Goal: Task Accomplishment & Management: Manage account settings

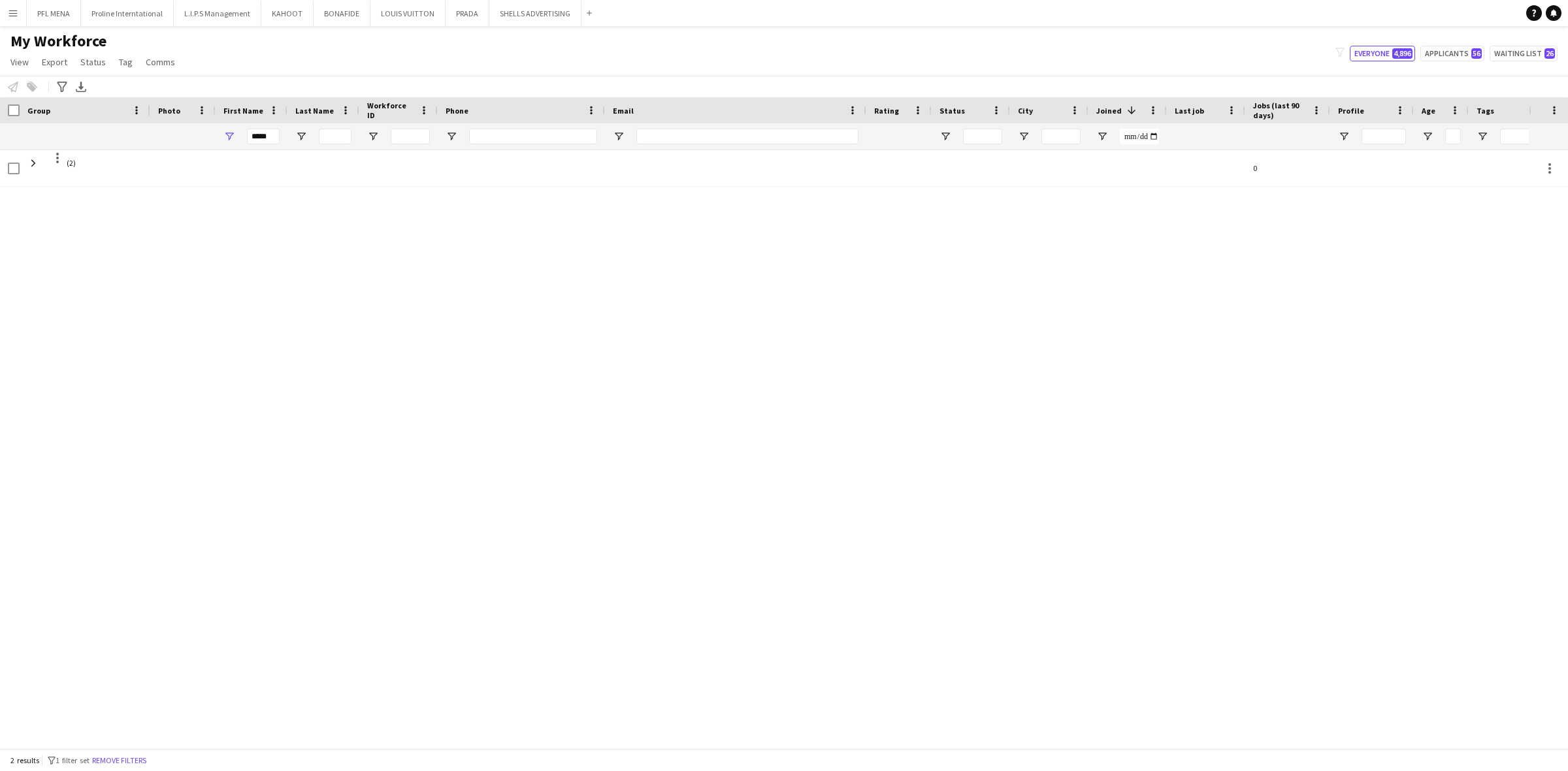
click at [20, 11] on button "Menu" at bounding box center [13, 13] width 26 height 26
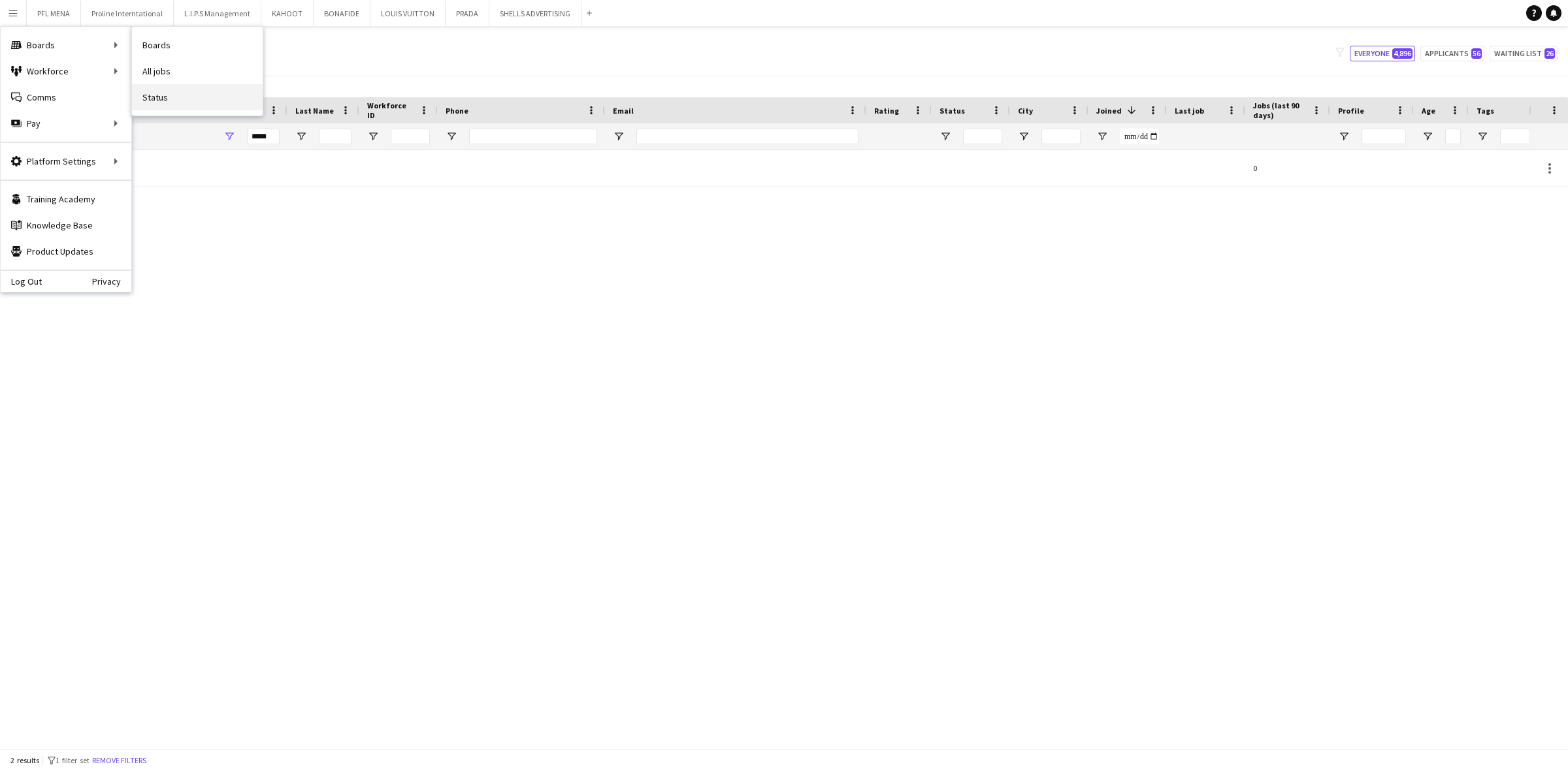
click at [170, 93] on link "Status" at bounding box center [197, 97] width 131 height 26
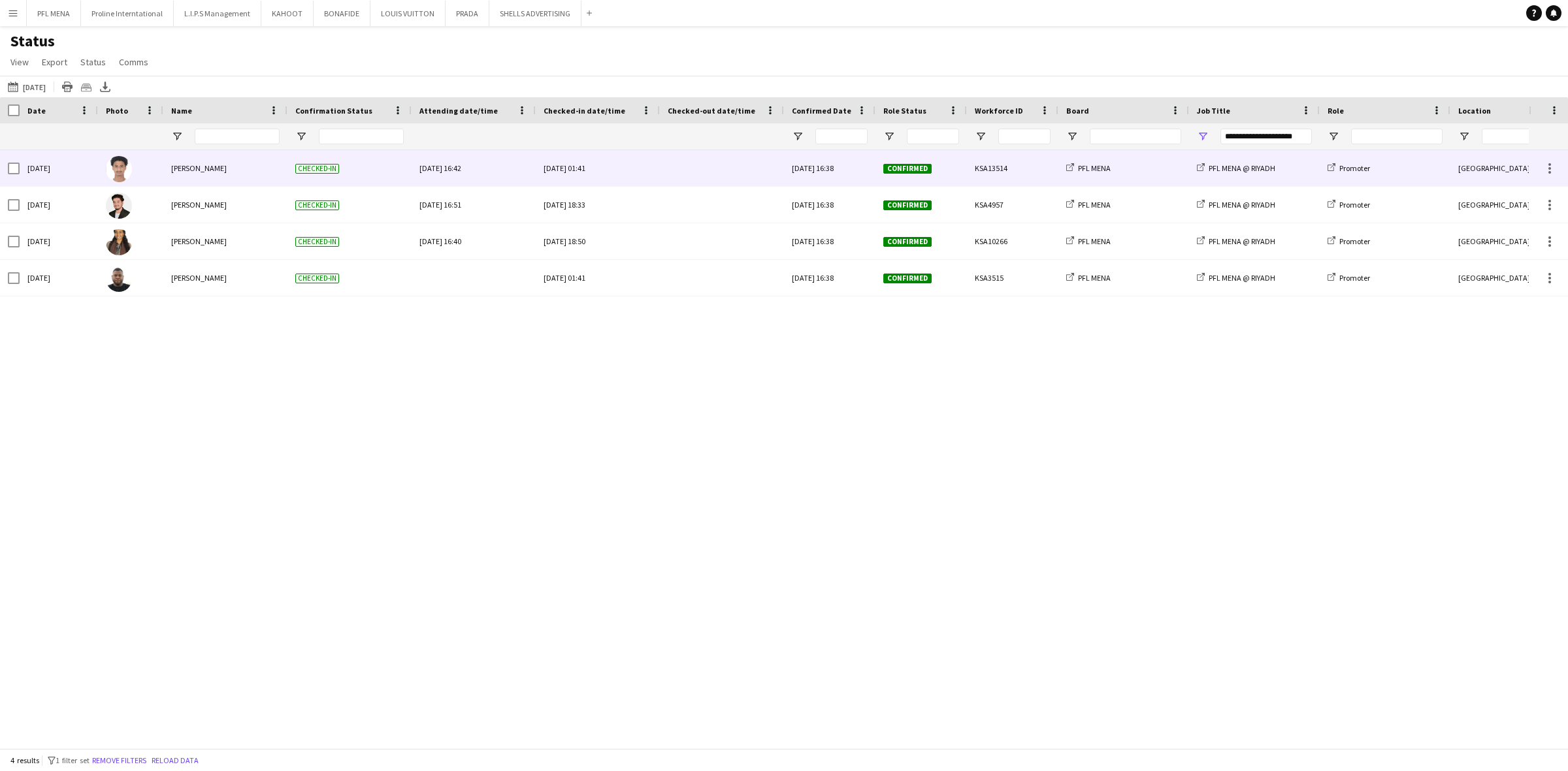
click at [664, 185] on div at bounding box center [722, 168] width 124 height 36
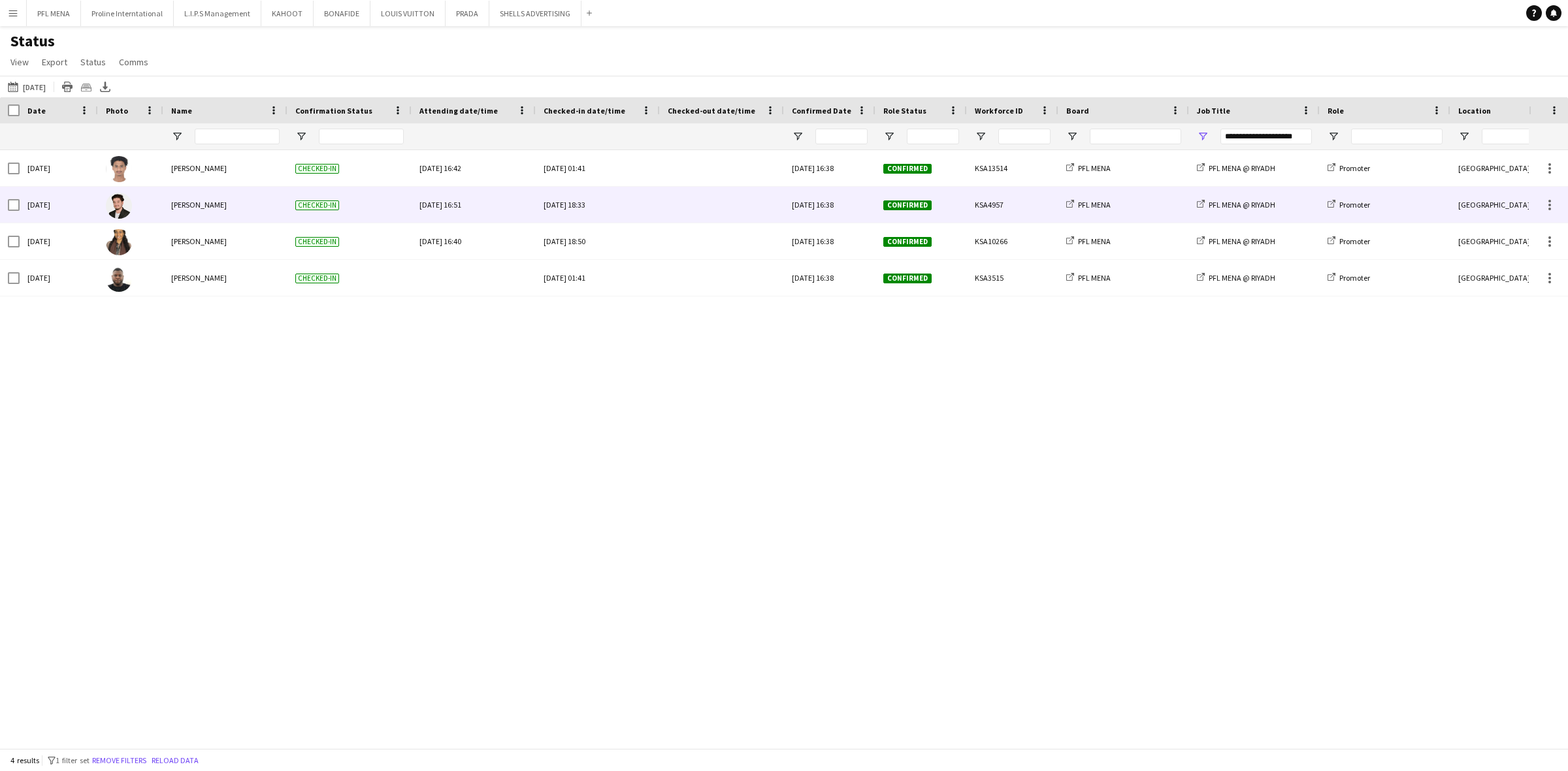
click at [657, 199] on div "[DATE] 18:33" at bounding box center [598, 205] width 124 height 36
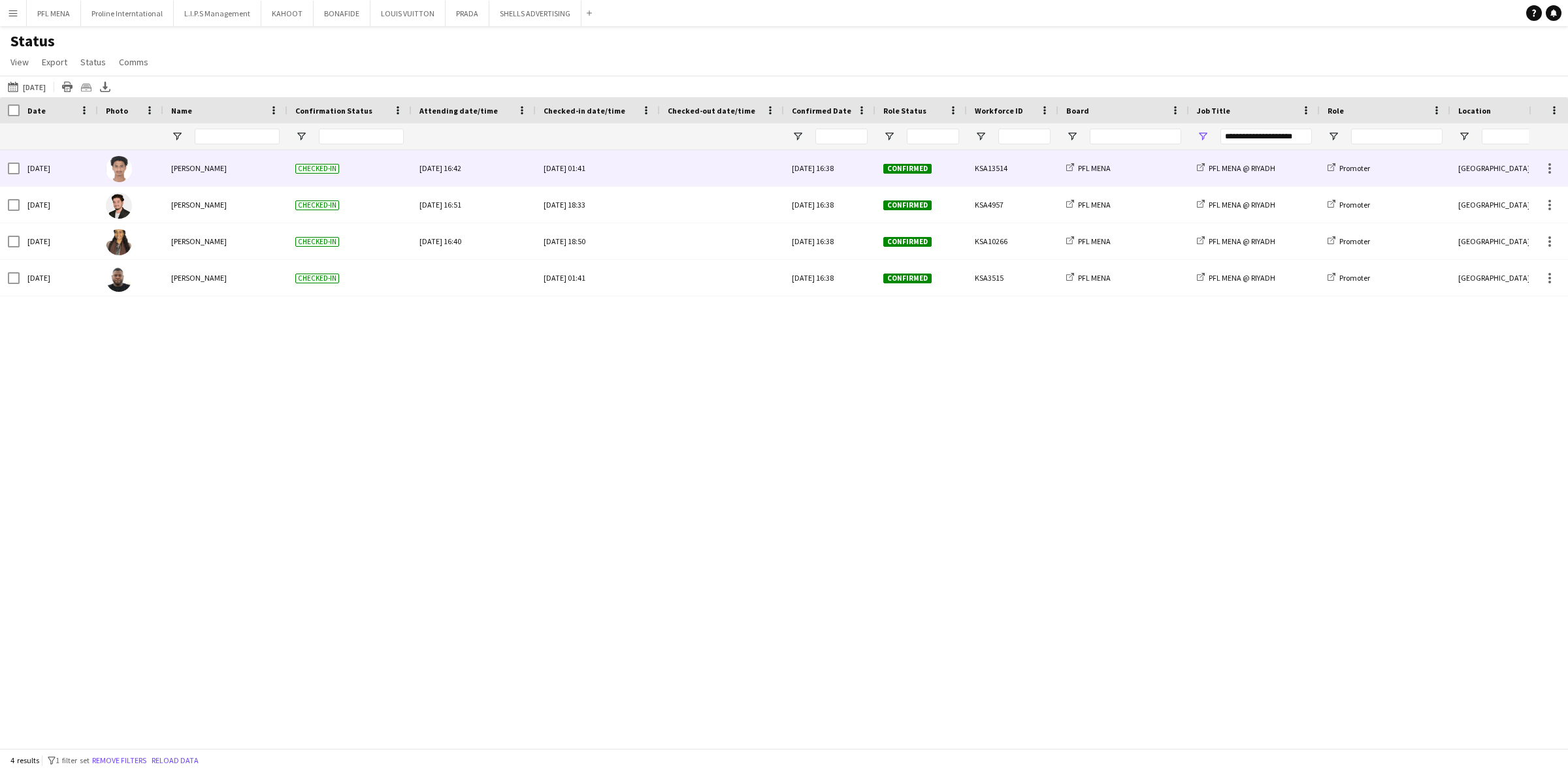
click at [560, 178] on div "[DATE] 01:41" at bounding box center [598, 168] width 109 height 36
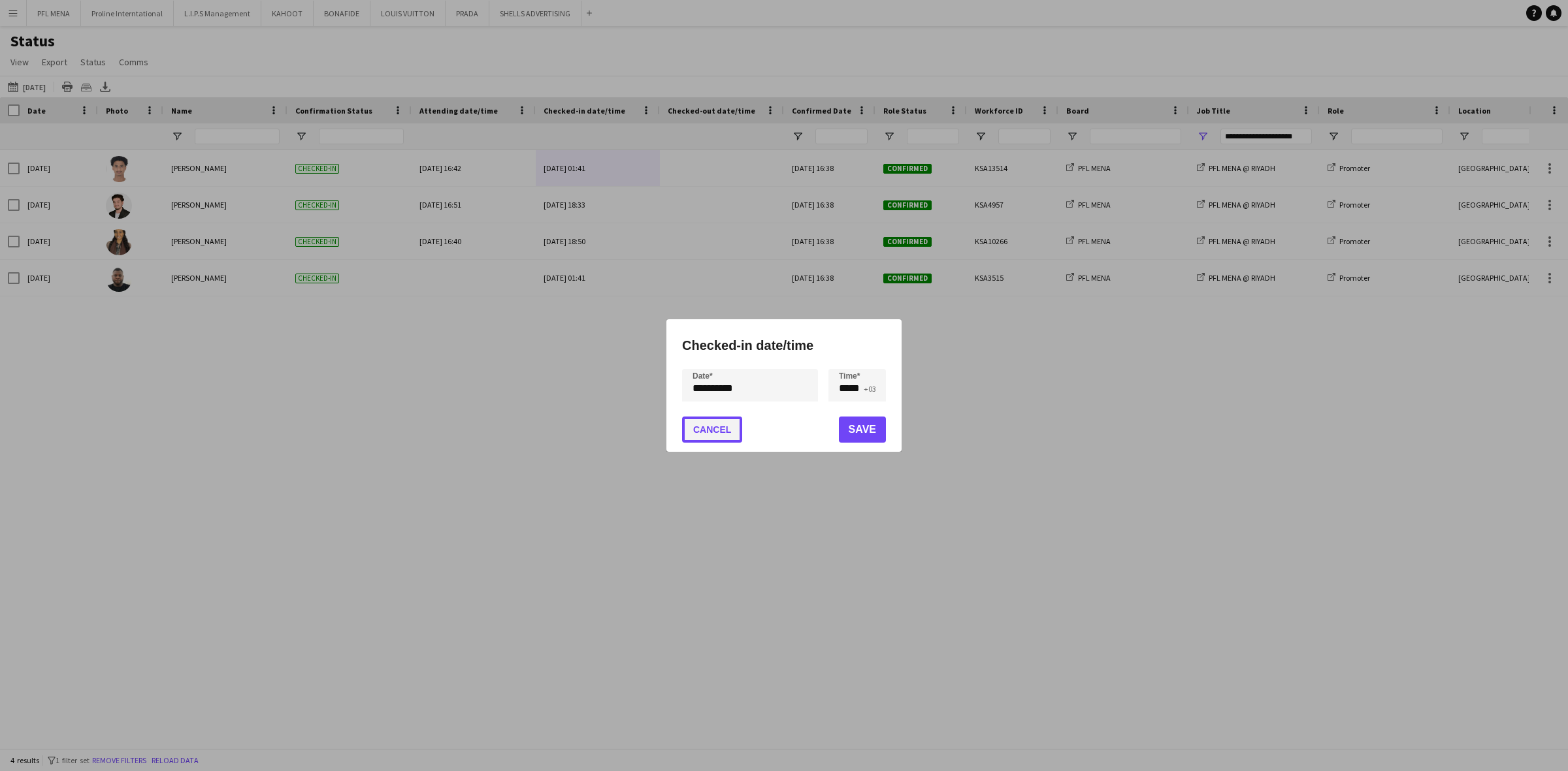
click at [714, 424] on button "Cancel" at bounding box center [712, 429] width 60 height 26
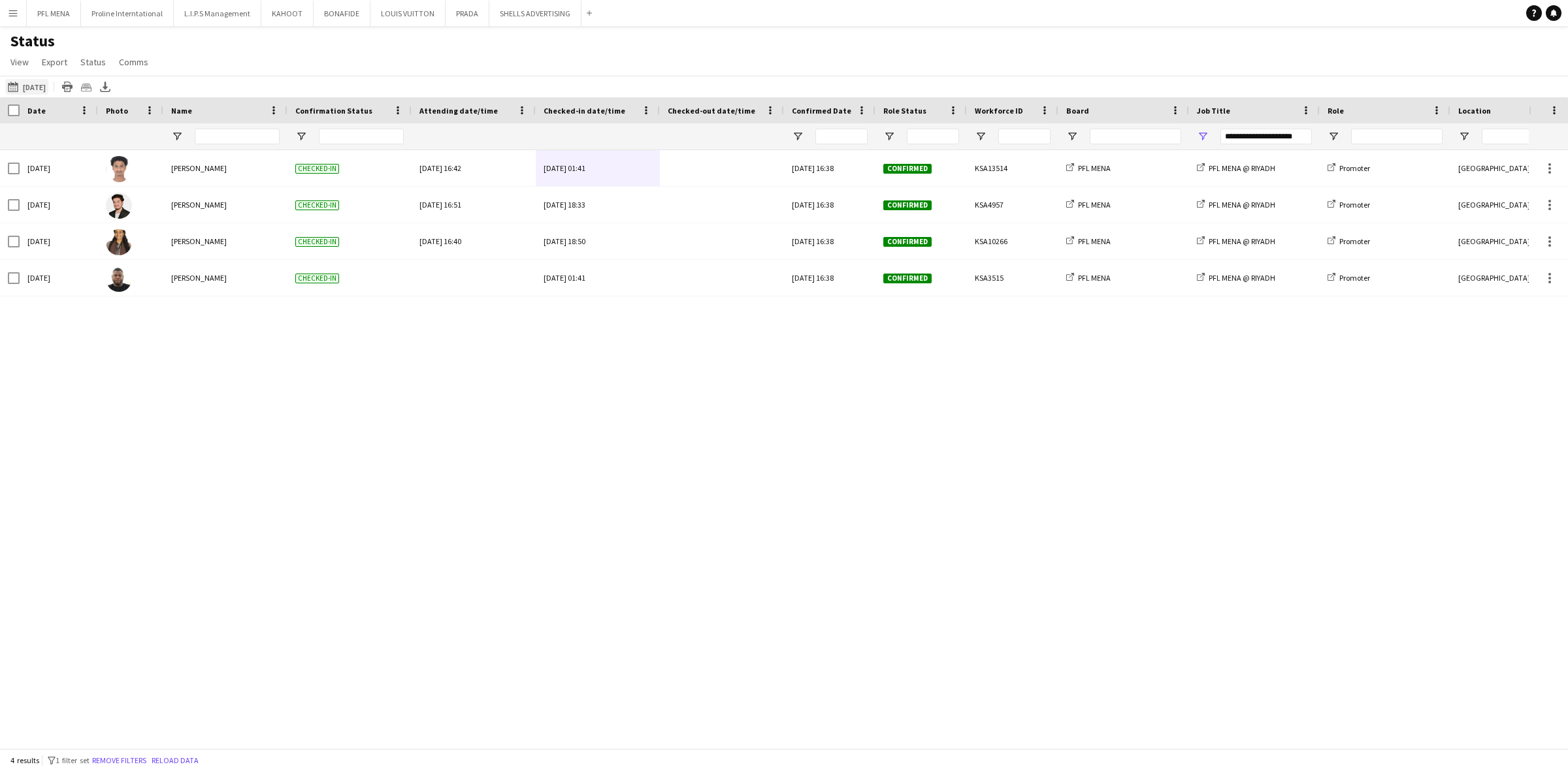
click at [37, 88] on button "[DATE] to [DATE] [DATE]" at bounding box center [26, 87] width 43 height 16
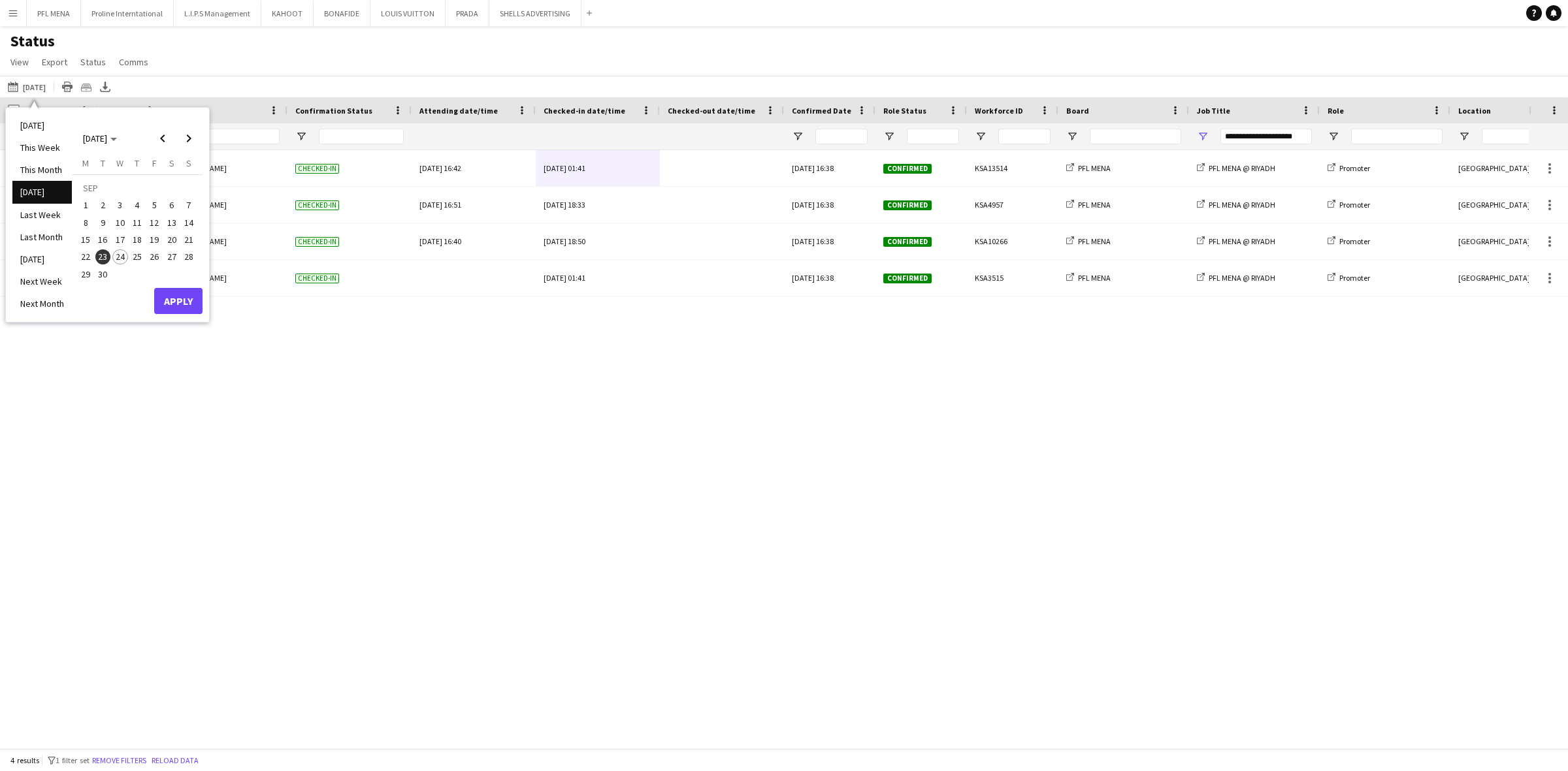
click at [171, 255] on span "27" at bounding box center [172, 257] width 16 height 16
click at [187, 296] on button "Apply" at bounding box center [179, 301] width 49 height 26
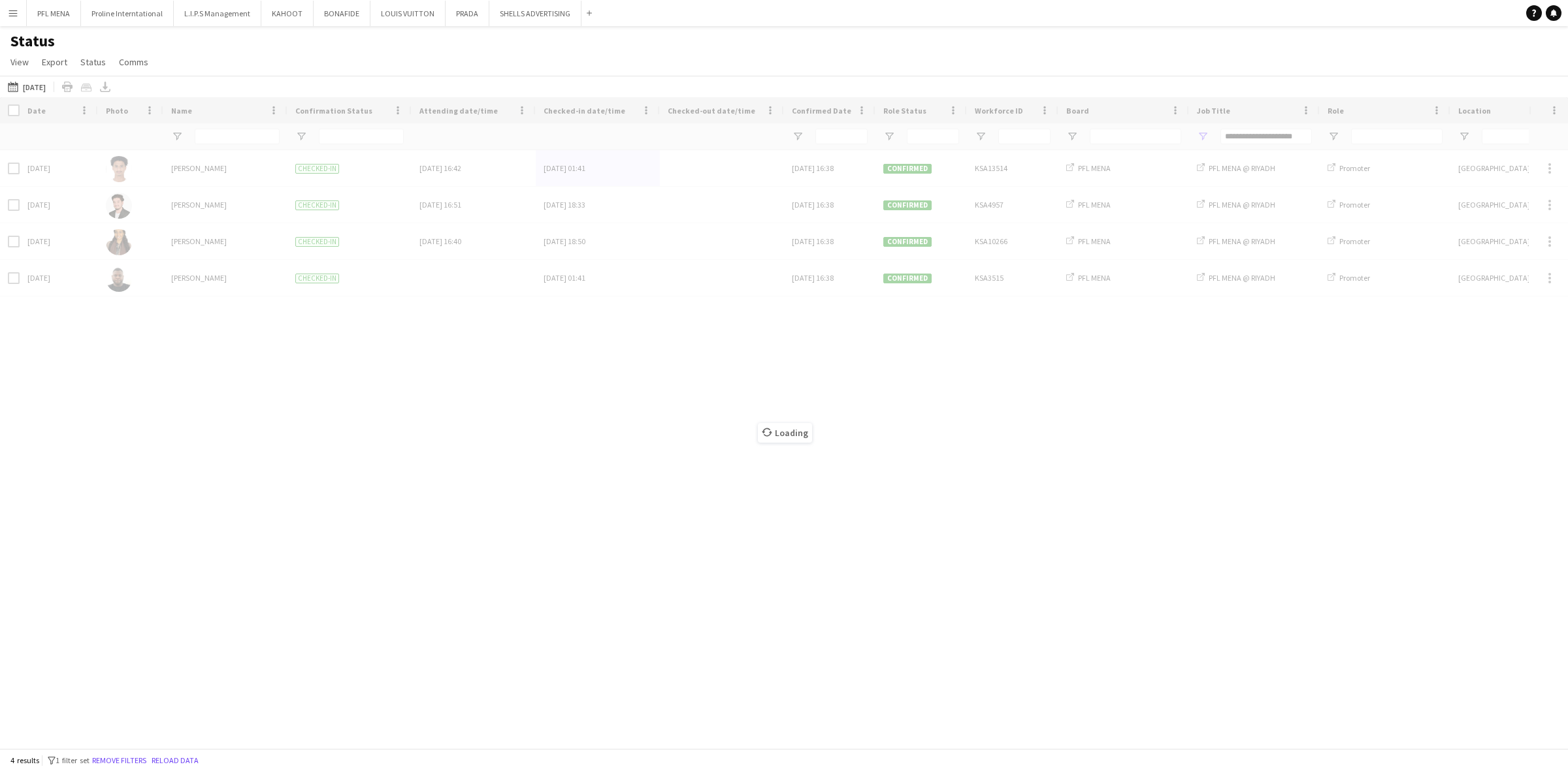
type input "***"
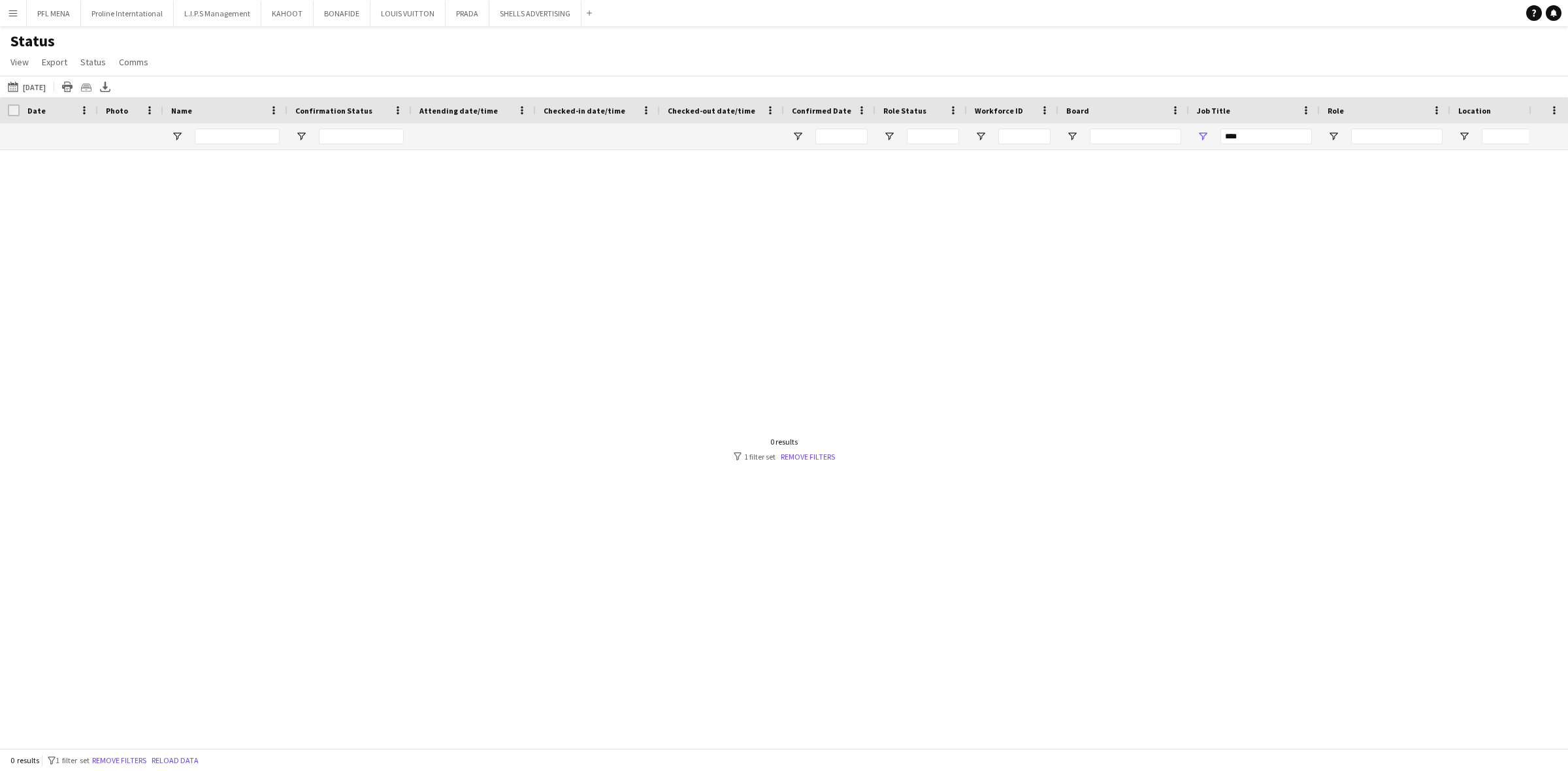
click at [814, 449] on div "0 results filter-1 1 filter set Remove filters" at bounding box center [784, 449] width 101 height 25
click at [814, 457] on link "Remove filters" at bounding box center [808, 457] width 54 height 10
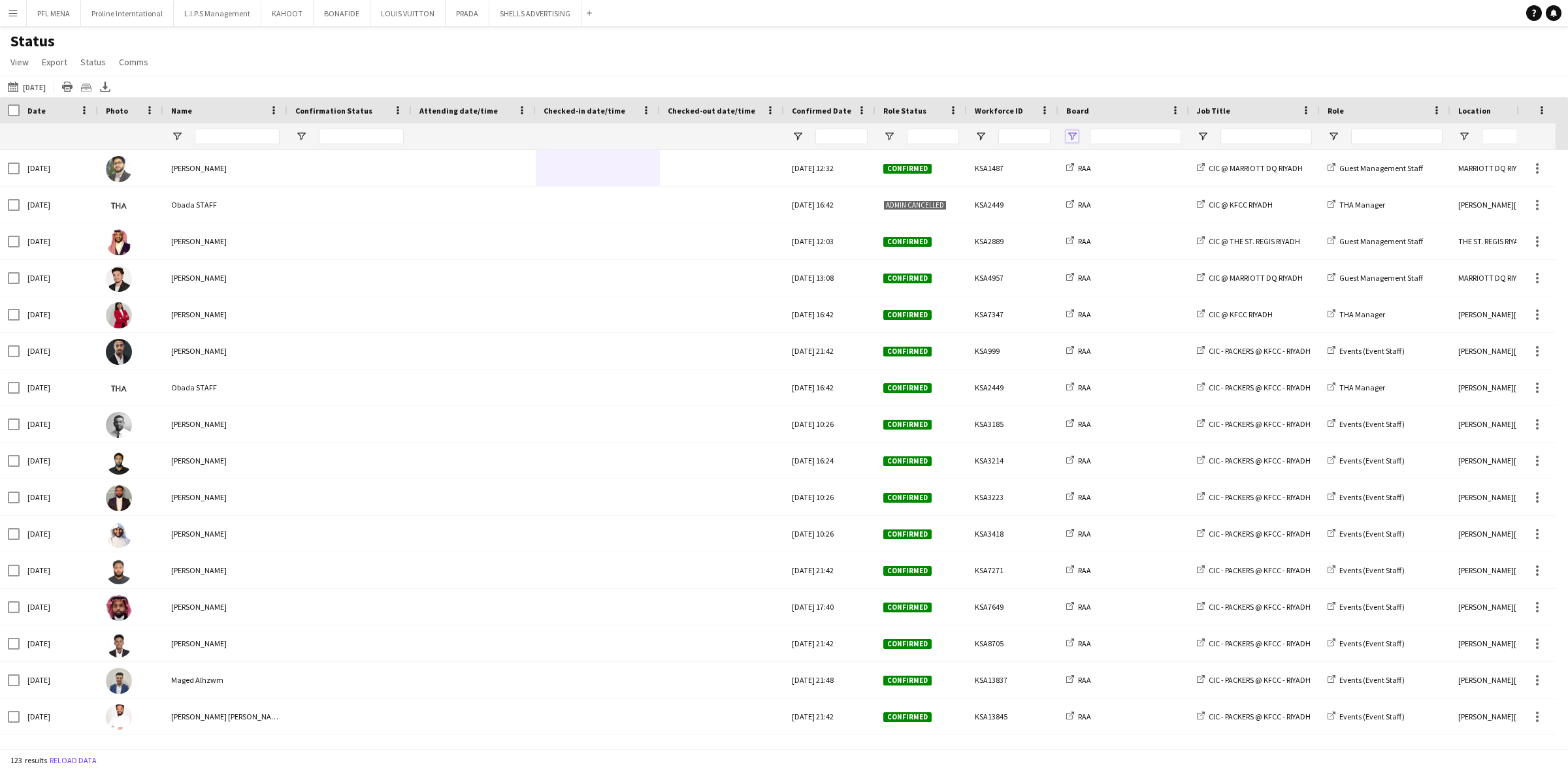
click at [1068, 137] on span "Open Filter Menu" at bounding box center [1072, 136] width 11 height 11
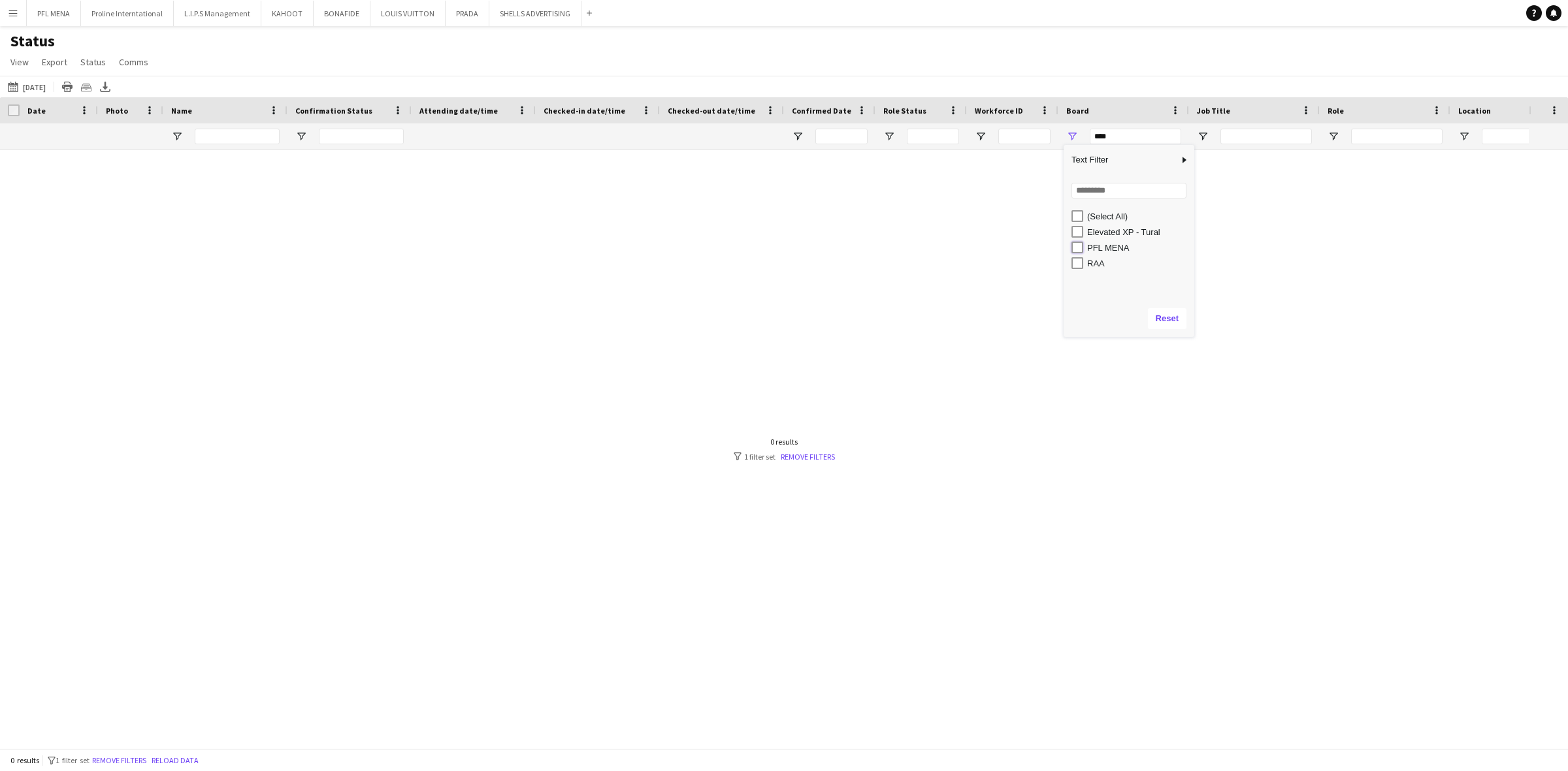
type input "**********"
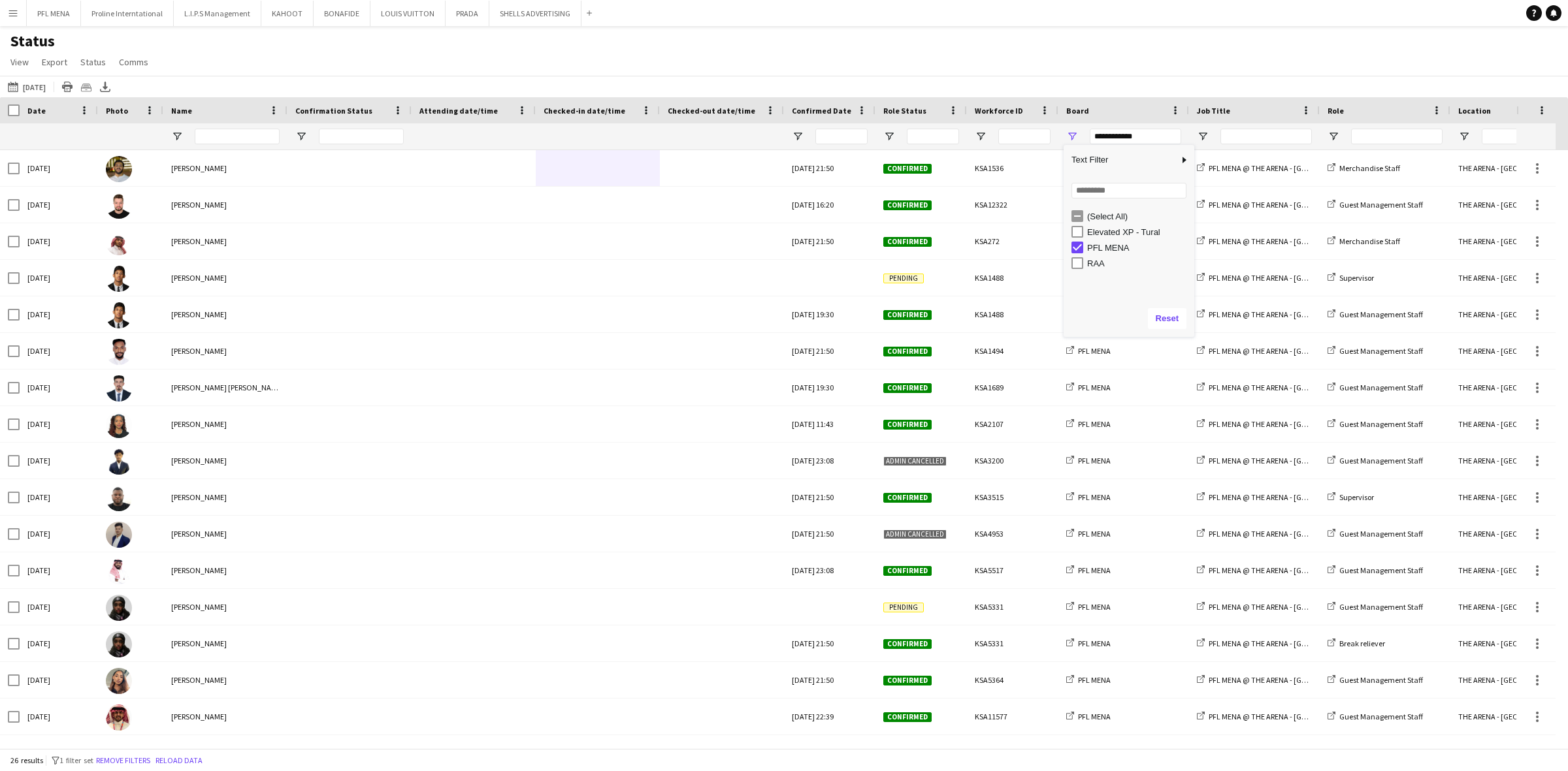
click at [980, 73] on div "Status View Views Default view New view Update view Delete view Edit name Custo…" at bounding box center [784, 54] width 1568 height 44
click at [887, 136] on span "Open Filter Menu" at bounding box center [889, 136] width 11 height 11
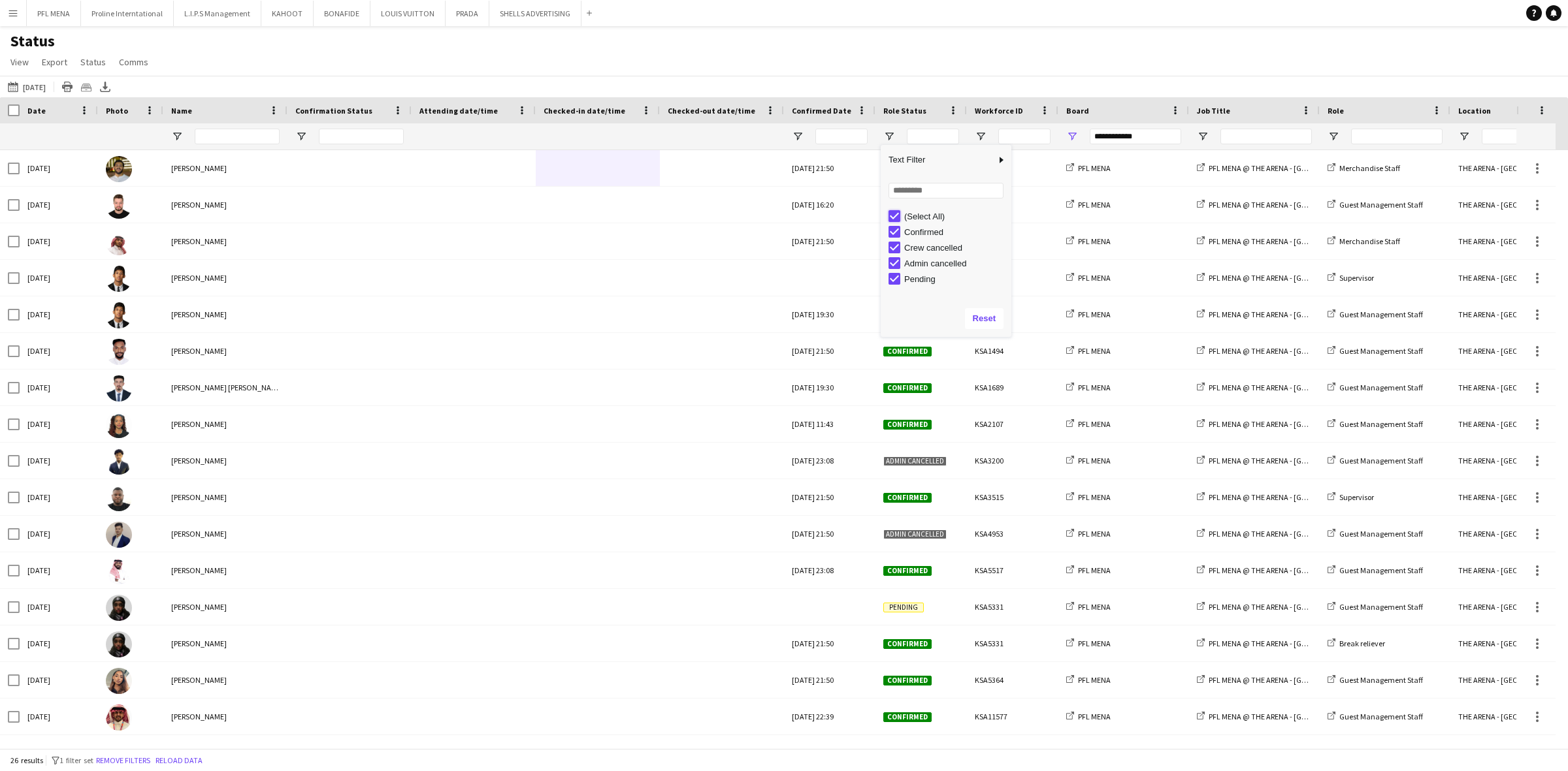
type input "***"
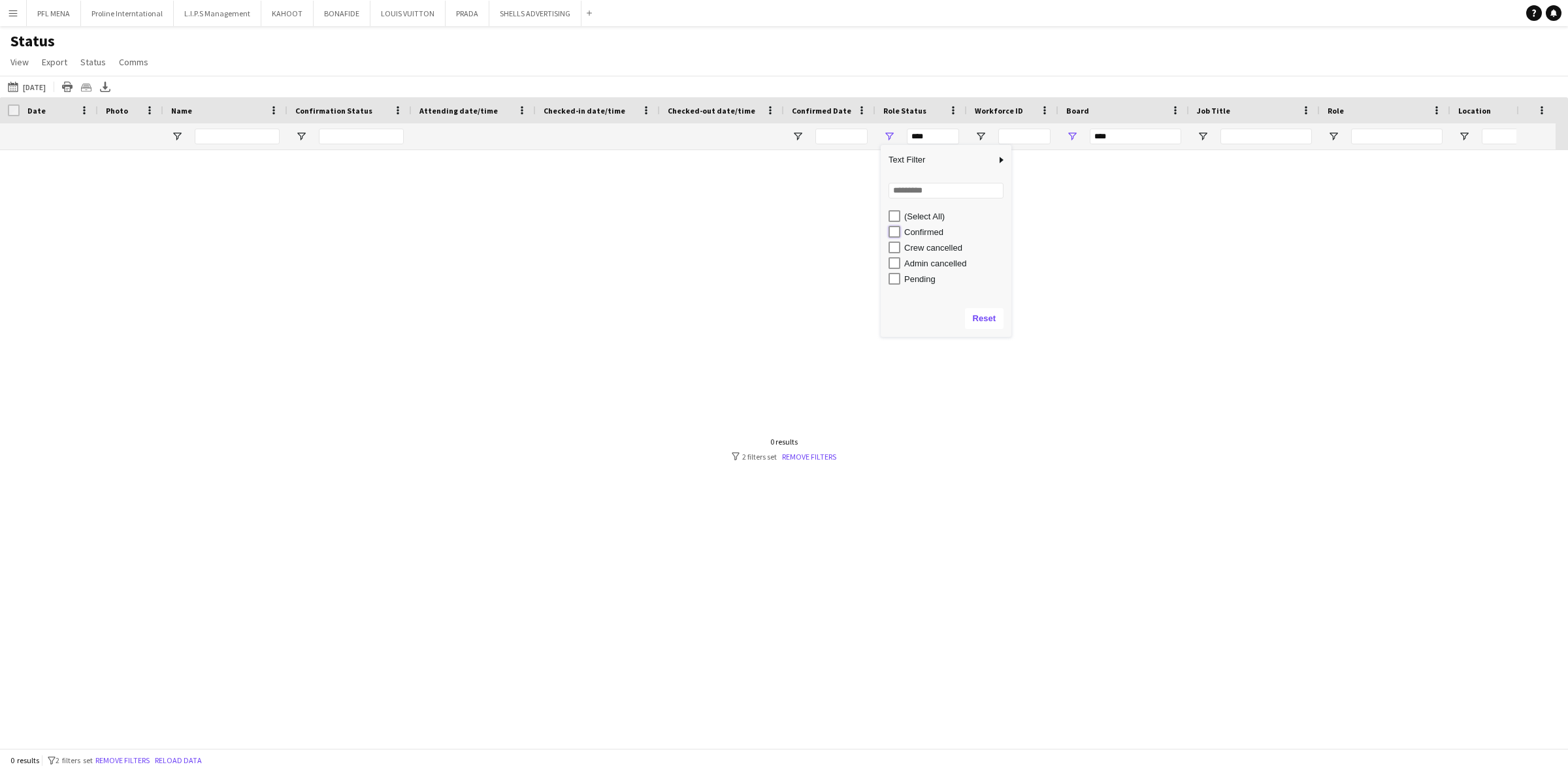
type input "**********"
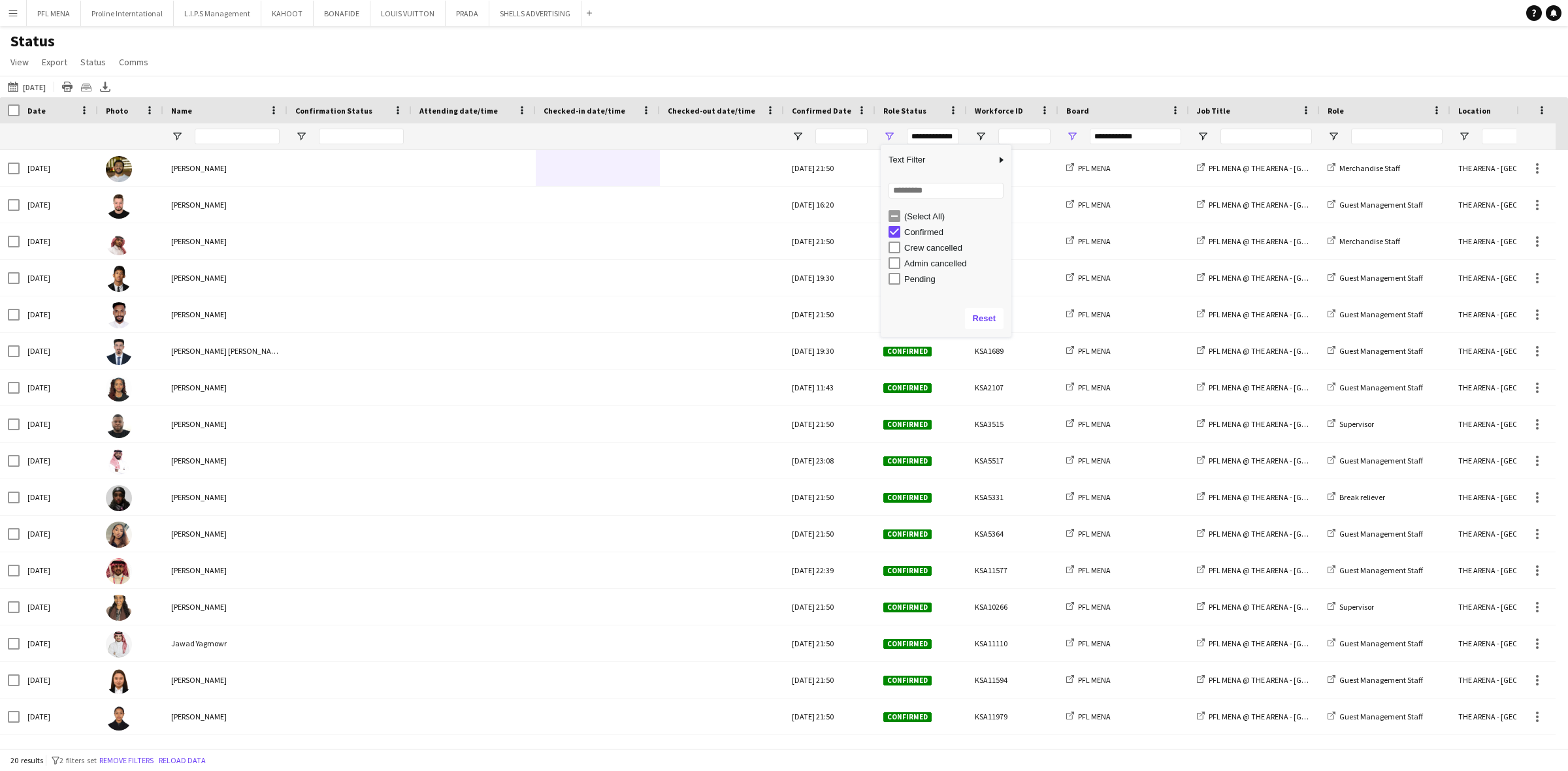
click at [820, 43] on div "Status View Views Default view New view Update view Delete view Edit name Custo…" at bounding box center [784, 54] width 1568 height 44
click at [72, 86] on icon at bounding box center [67, 89] width 11 height 7
click at [111, 83] on icon "Export XLSX" at bounding box center [105, 86] width 11 height 11
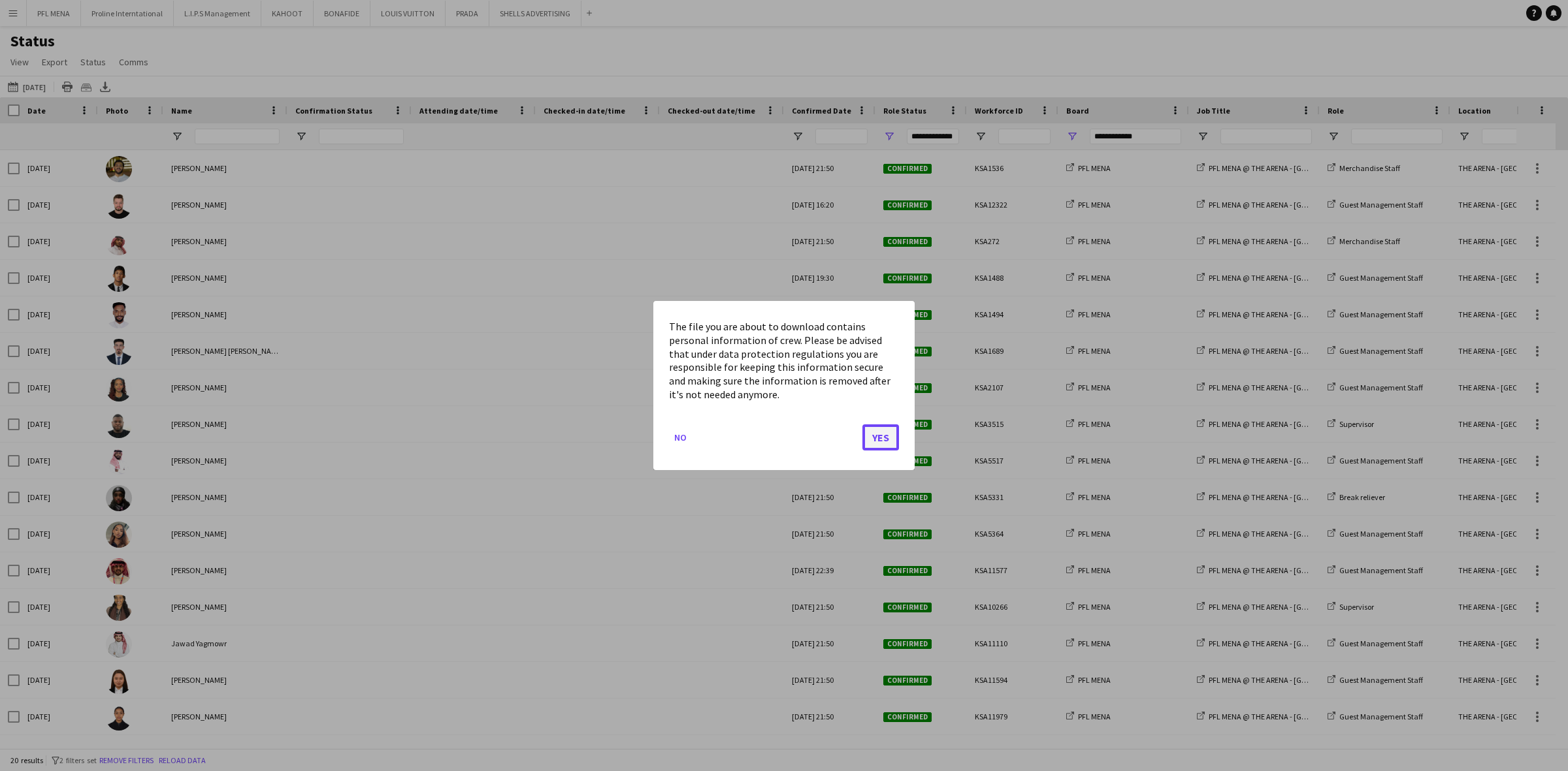
click at [893, 443] on button "Yes" at bounding box center [880, 437] width 36 height 26
